Goal: Task Accomplishment & Management: Manage account settings

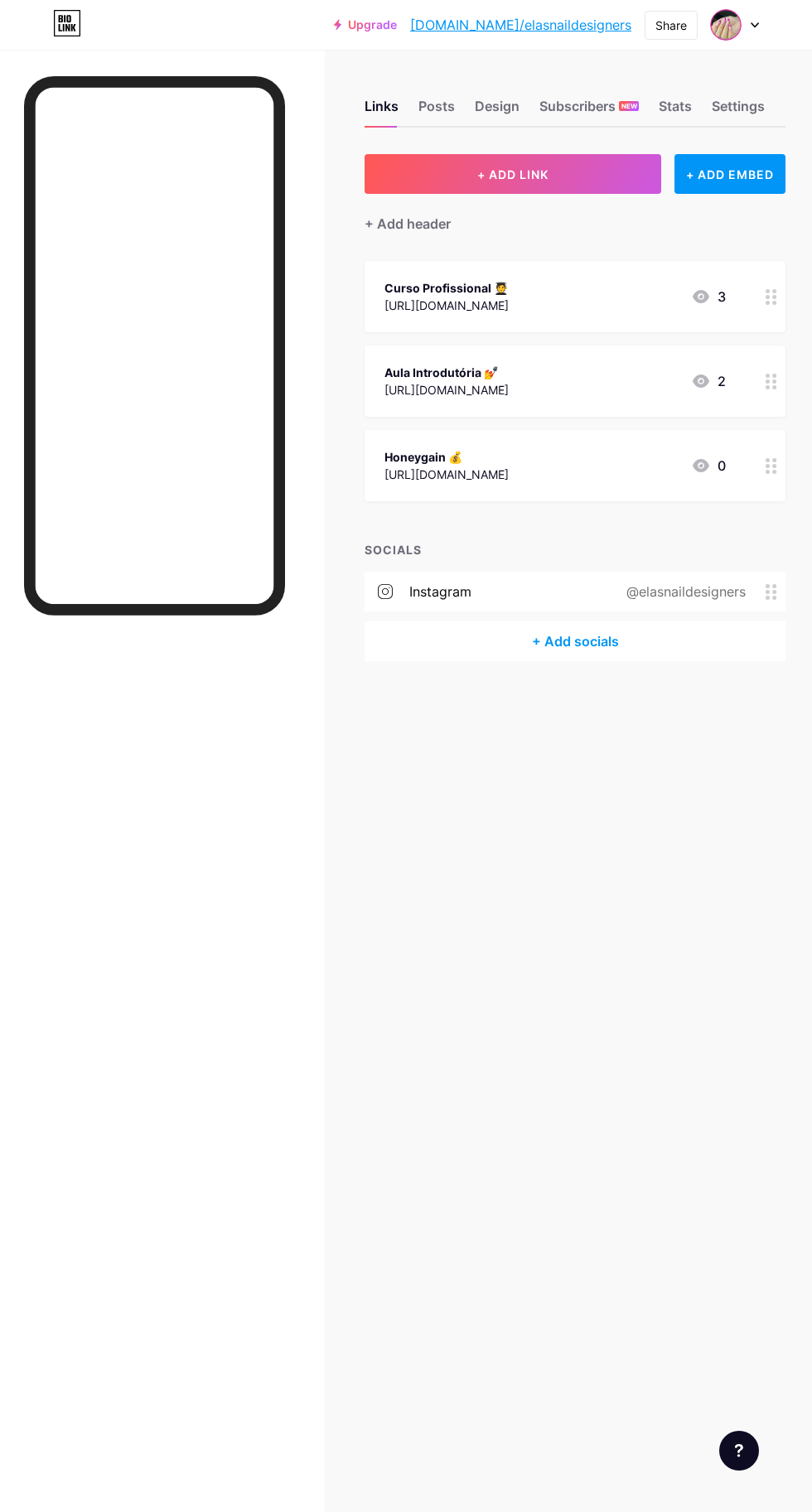
click at [754, 24] on icon at bounding box center [754, 25] width 8 height 6
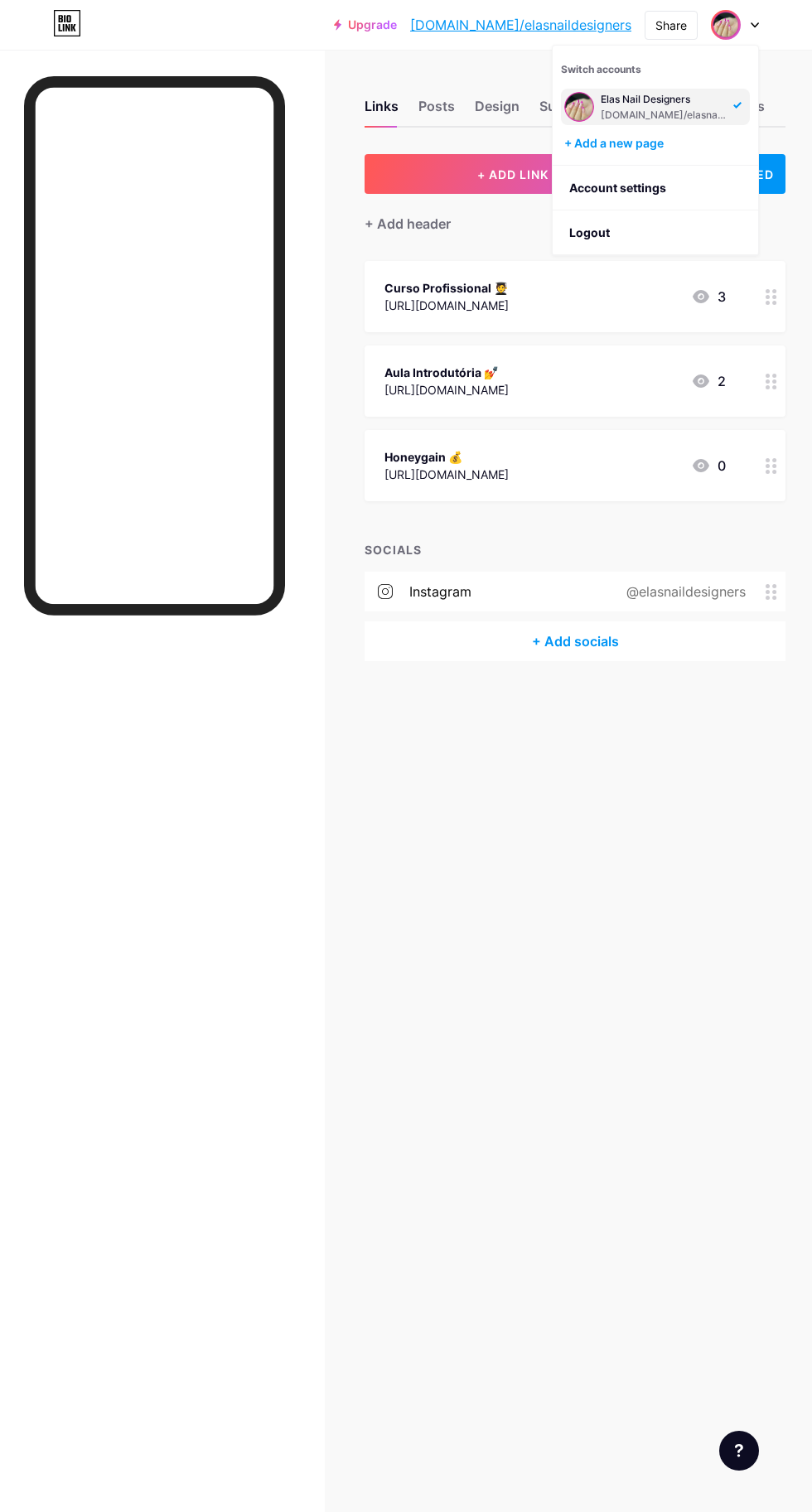
click at [655, 236] on li "Logout" at bounding box center [655, 233] width 206 height 45
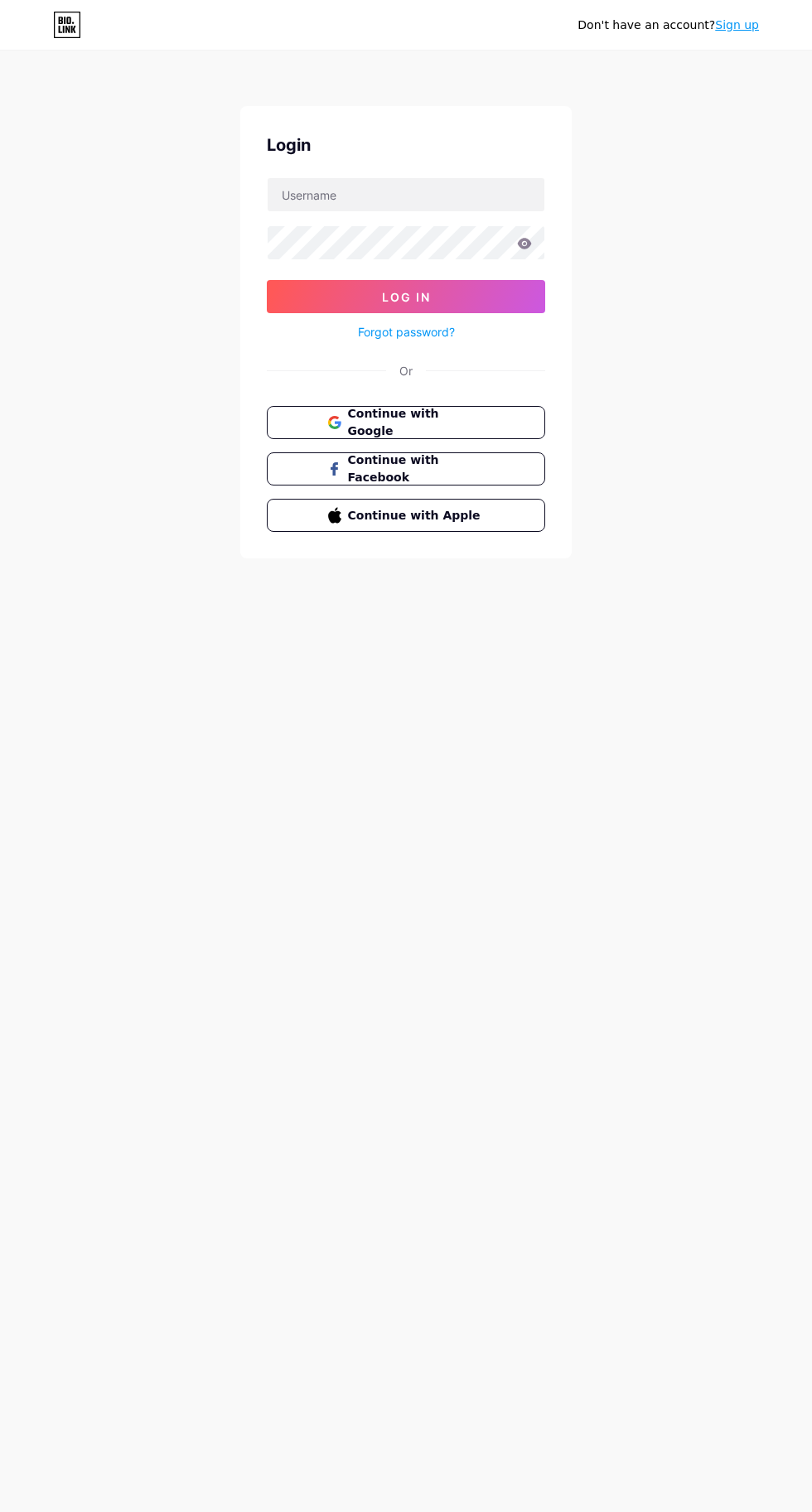
click at [462, 418] on span "Continue with Google" at bounding box center [416, 422] width 137 height 34
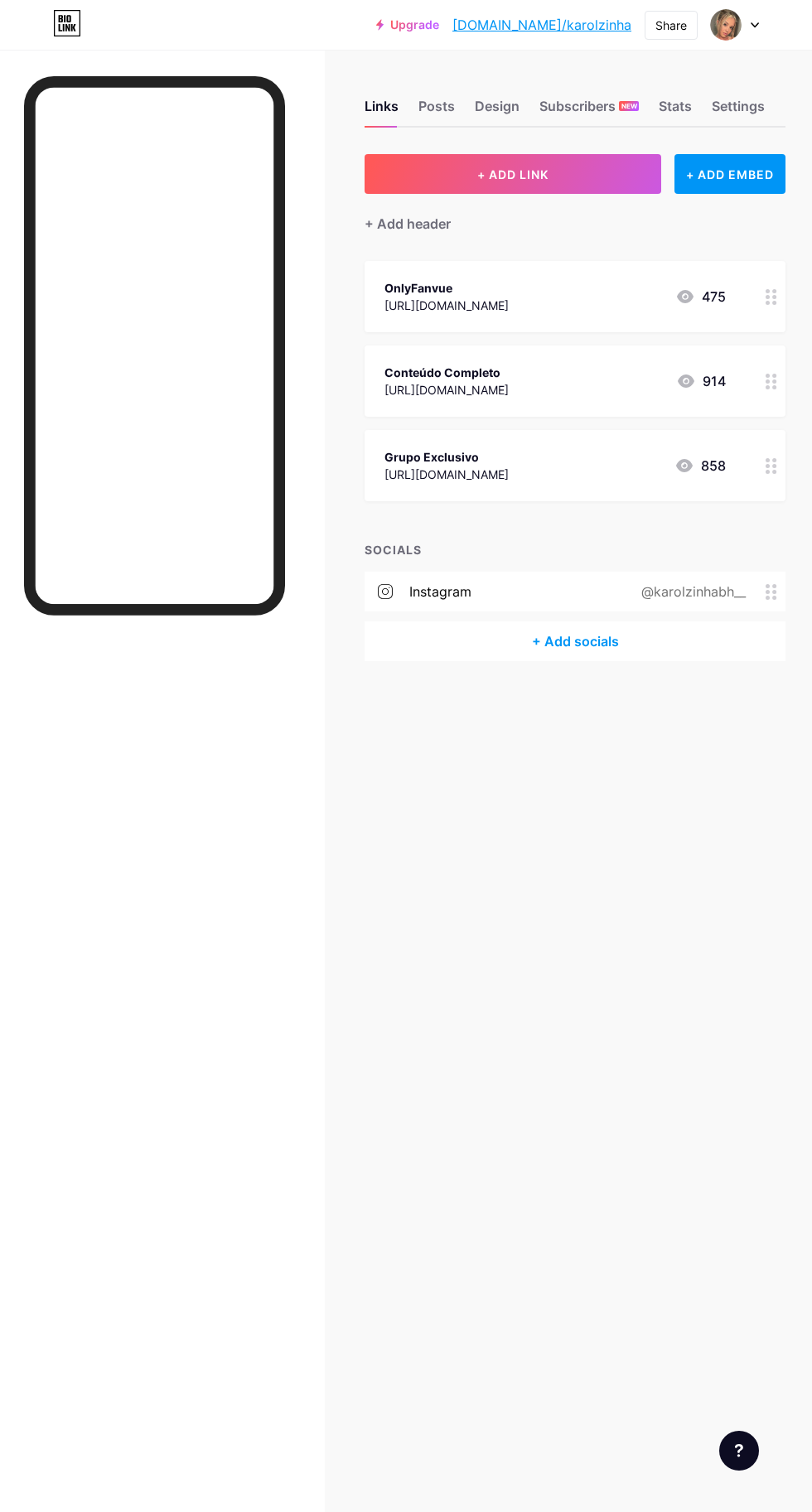
click at [687, 845] on div "Links Posts Design Subscribers NEW Stats Settings + ADD LINK + ADD EMBED + Add …" at bounding box center [406, 756] width 812 height 1512
click at [495, 105] on div "Design" at bounding box center [497, 111] width 45 height 30
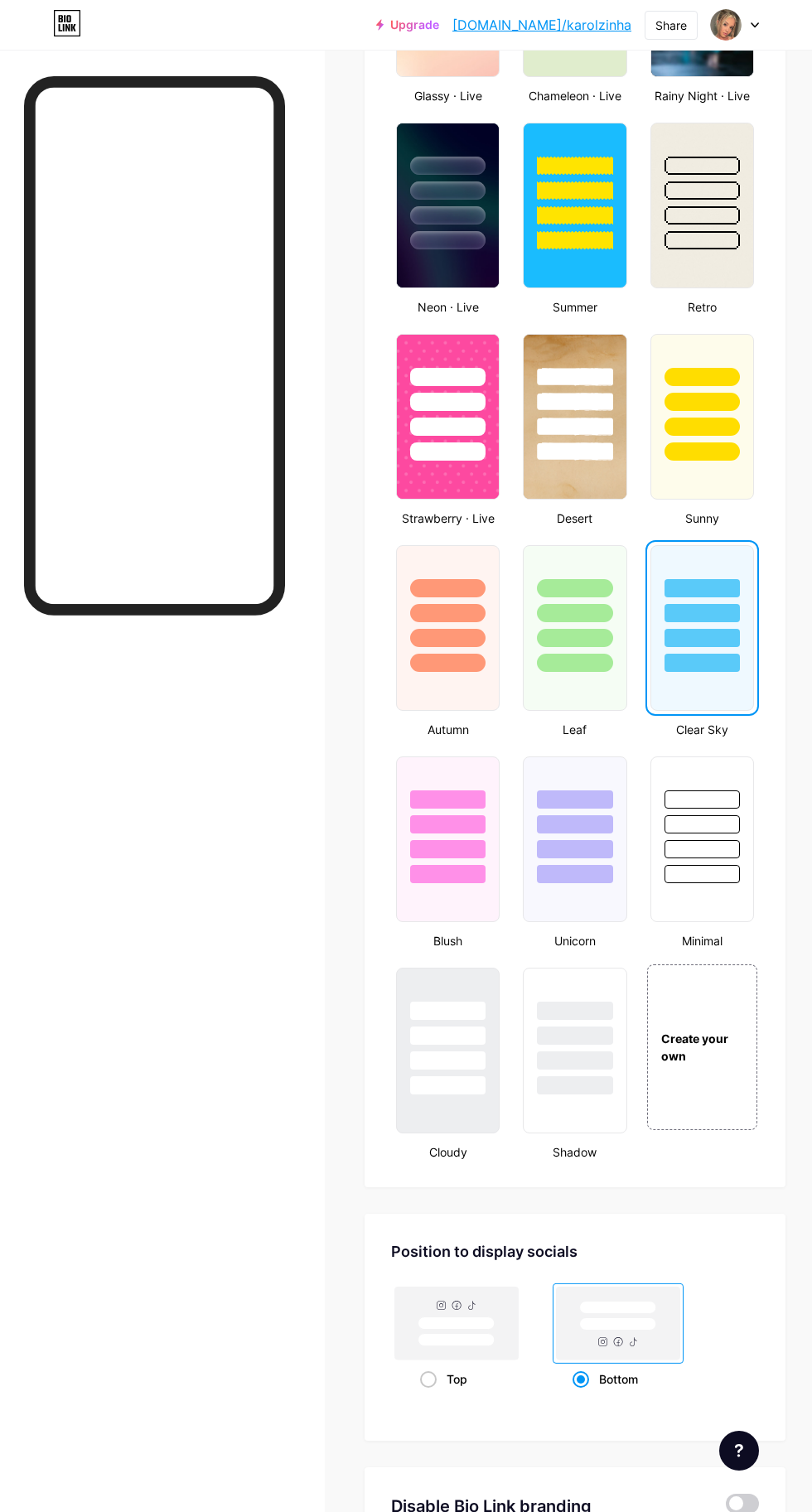
scroll to position [1007, 0]
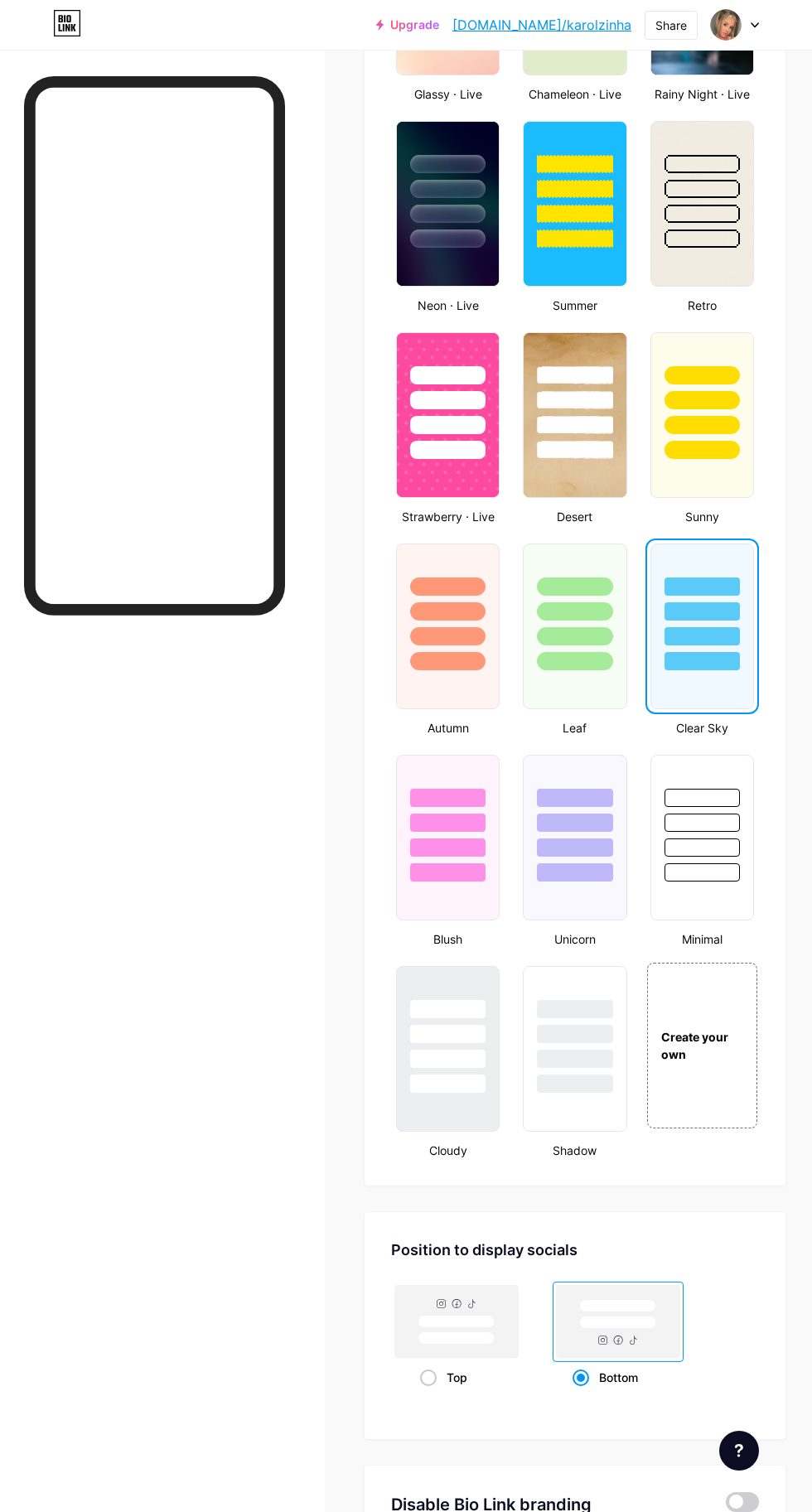
click at [458, 823] on div at bounding box center [447, 823] width 75 height 19
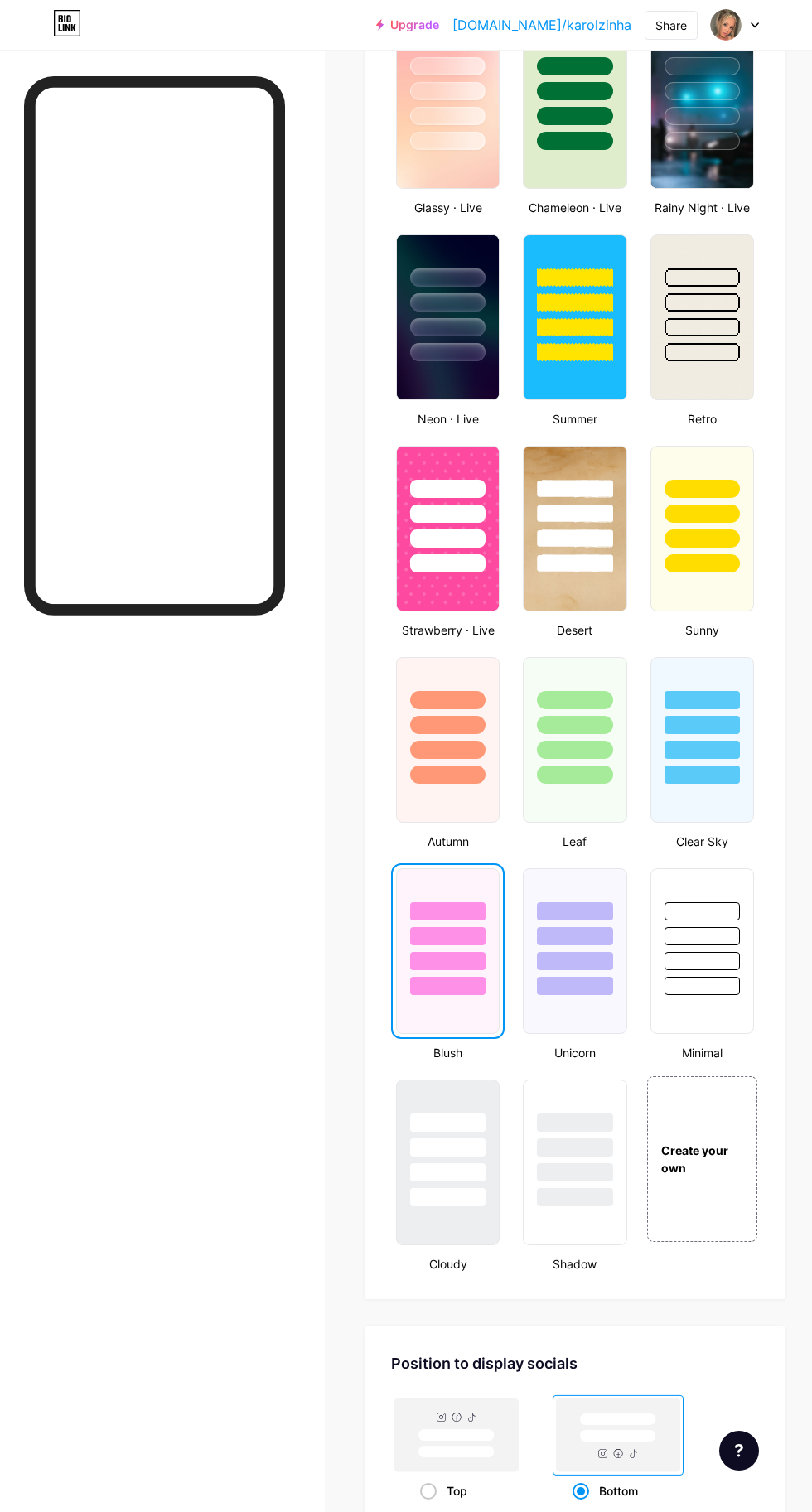
scroll to position [899, 0]
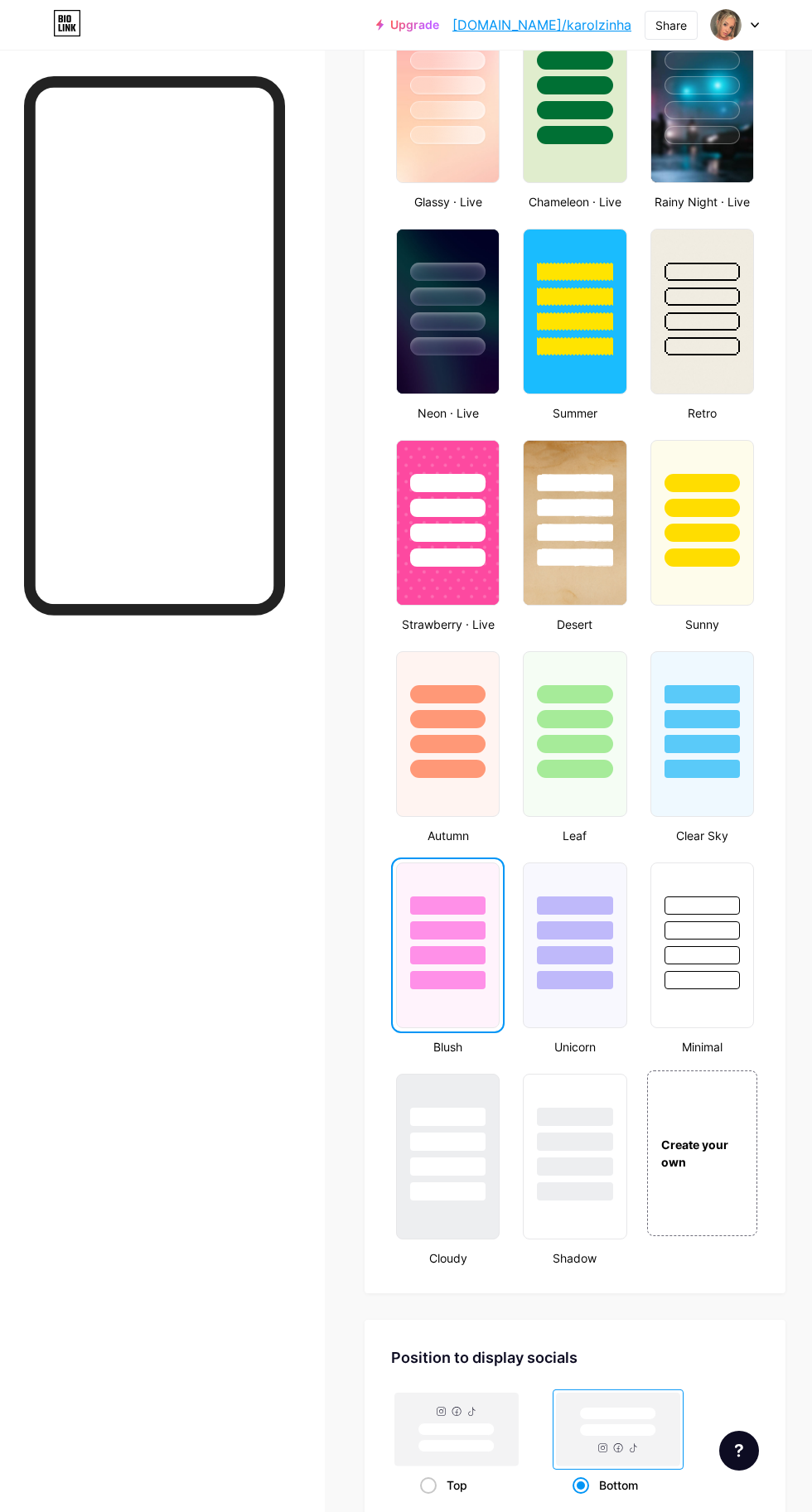
click at [710, 728] on div at bounding box center [701, 714] width 102 height 126
